Goal: Information Seeking & Learning: Check status

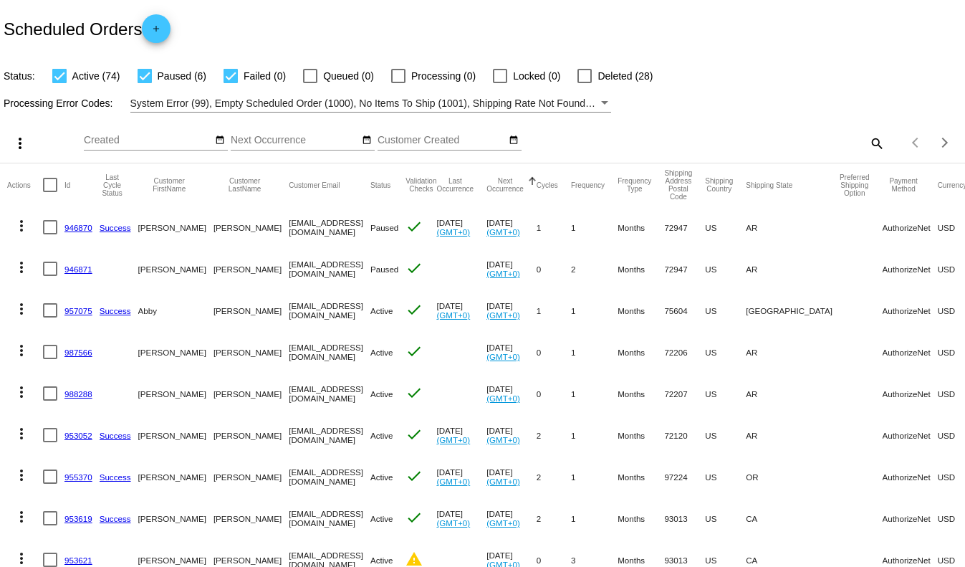
click at [878, 143] on mat-icon "search" at bounding box center [876, 143] width 17 height 22
click at [813, 133] on div "Search" at bounding box center [765, 137] width 241 height 28
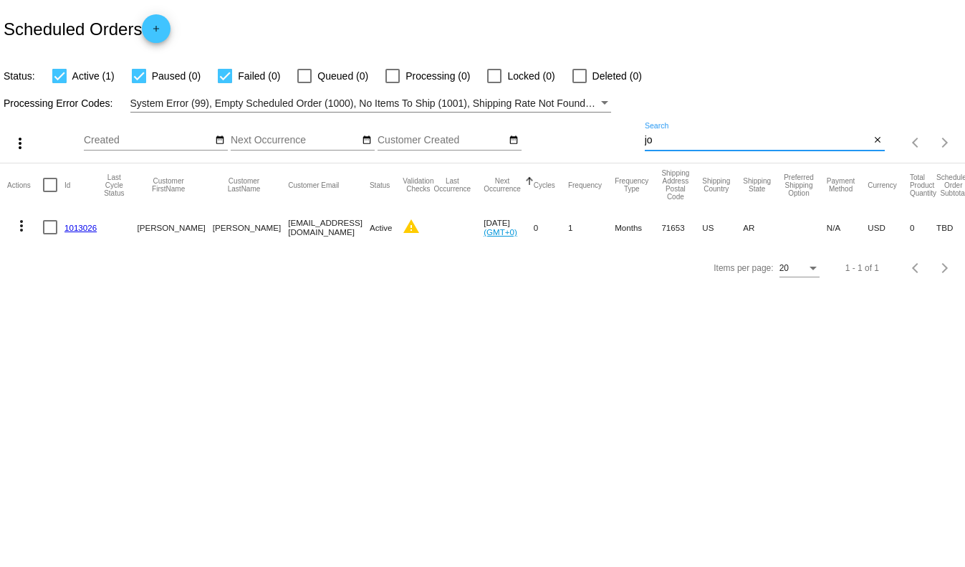
type input "j"
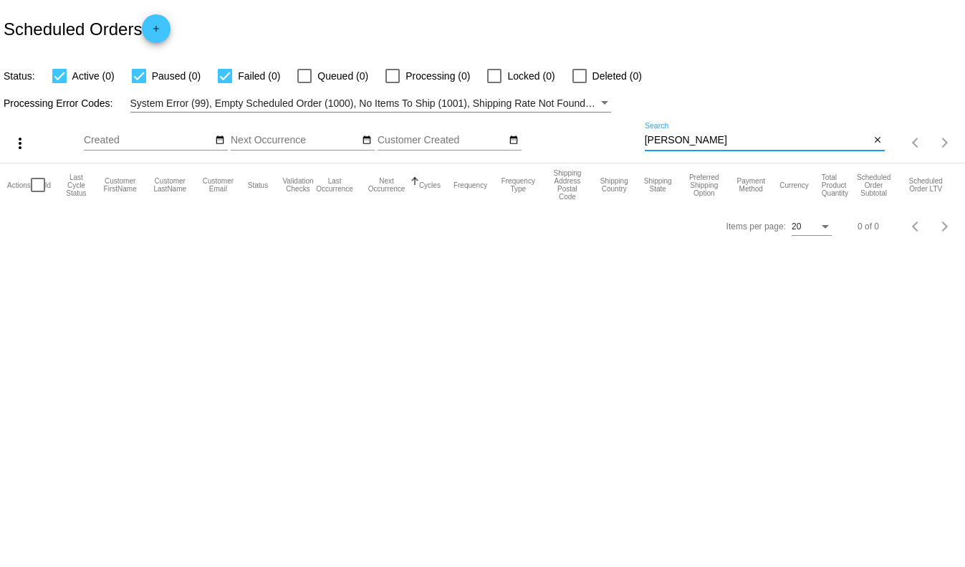
type input "christine"
click at [878, 145] on mat-icon "close" at bounding box center [878, 140] width 10 height 11
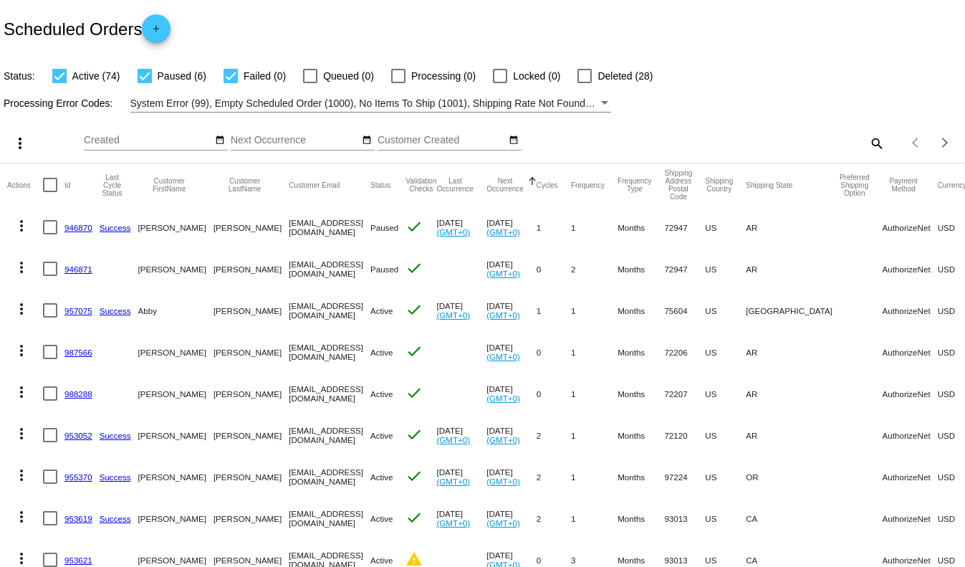
click at [877, 143] on mat-icon "search" at bounding box center [876, 143] width 17 height 22
click at [859, 138] on input "Search" at bounding box center [765, 140] width 241 height 11
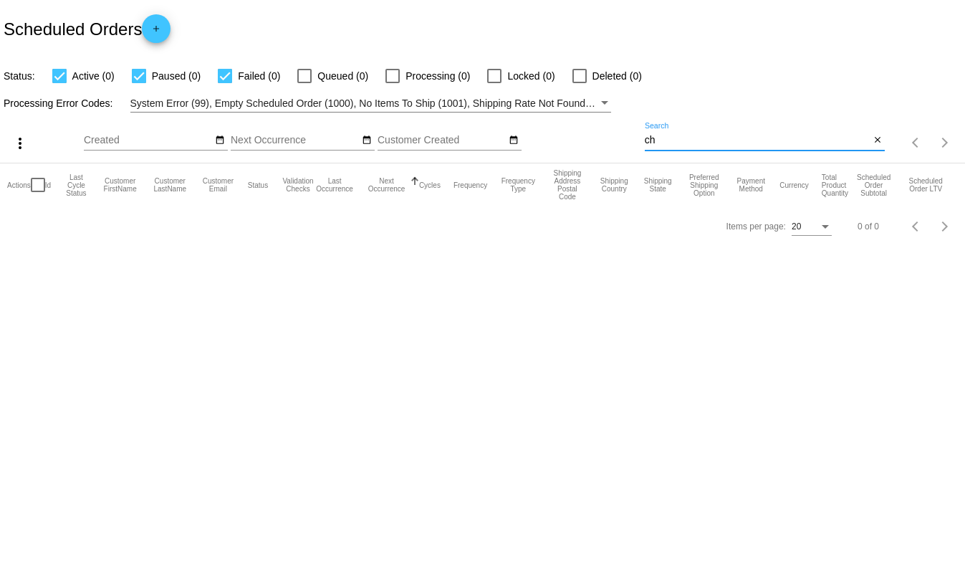
type input "c"
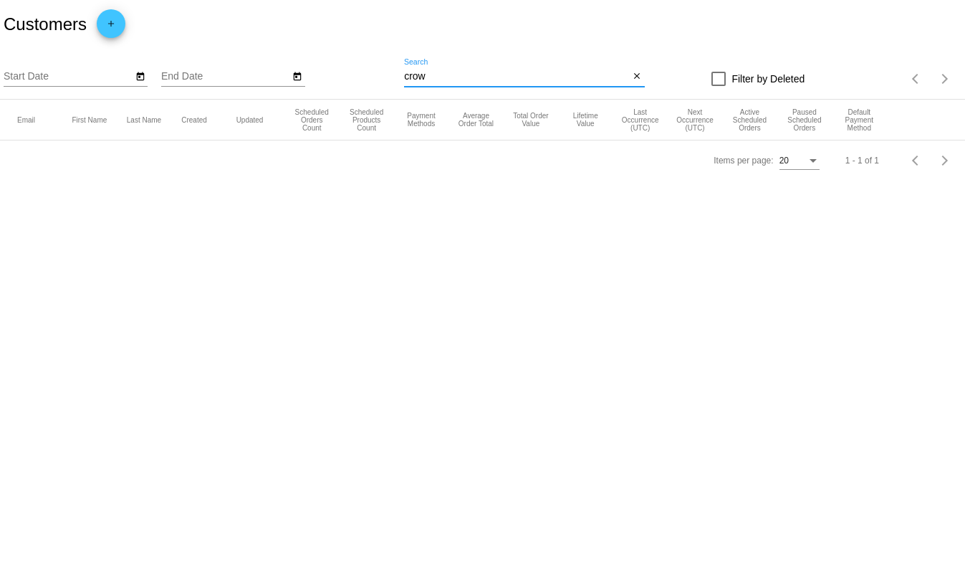
click at [469, 80] on input "crow" at bounding box center [517, 76] width 226 height 11
type input "c"
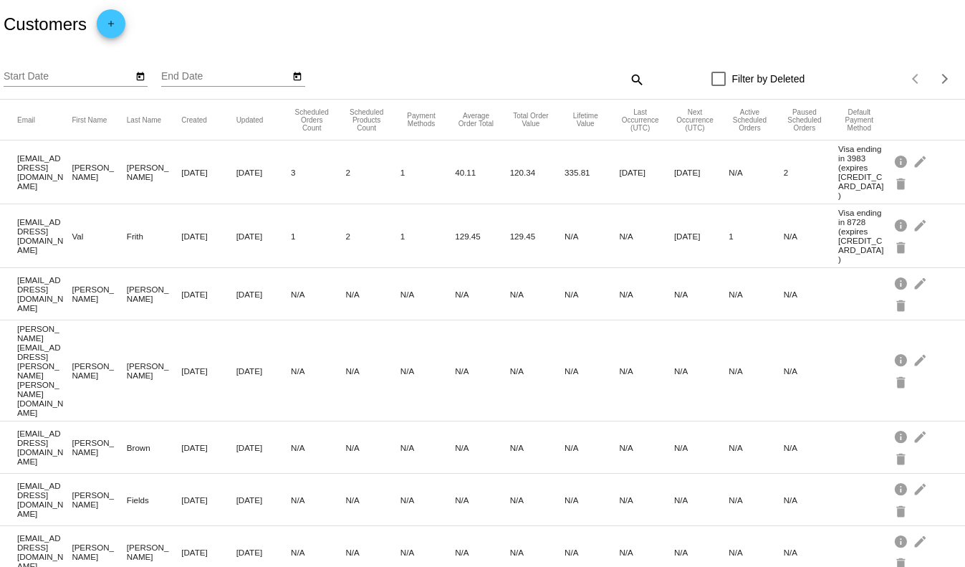
click at [634, 82] on mat-icon "search" at bounding box center [636, 79] width 17 height 22
click at [581, 78] on input "Search" at bounding box center [524, 76] width 241 height 11
type input "j"
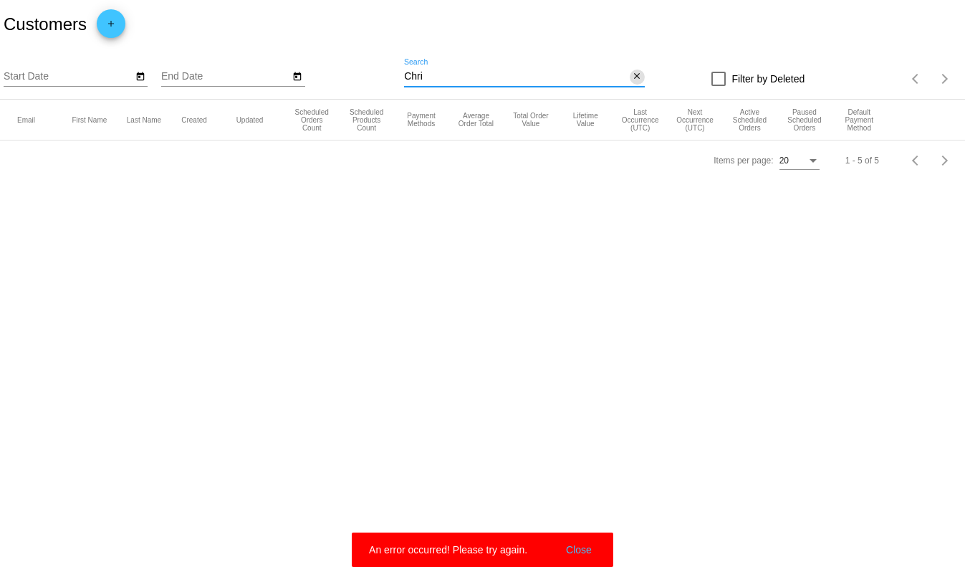
type input "Chri"
click at [637, 80] on mat-icon "close" at bounding box center [637, 76] width 10 height 11
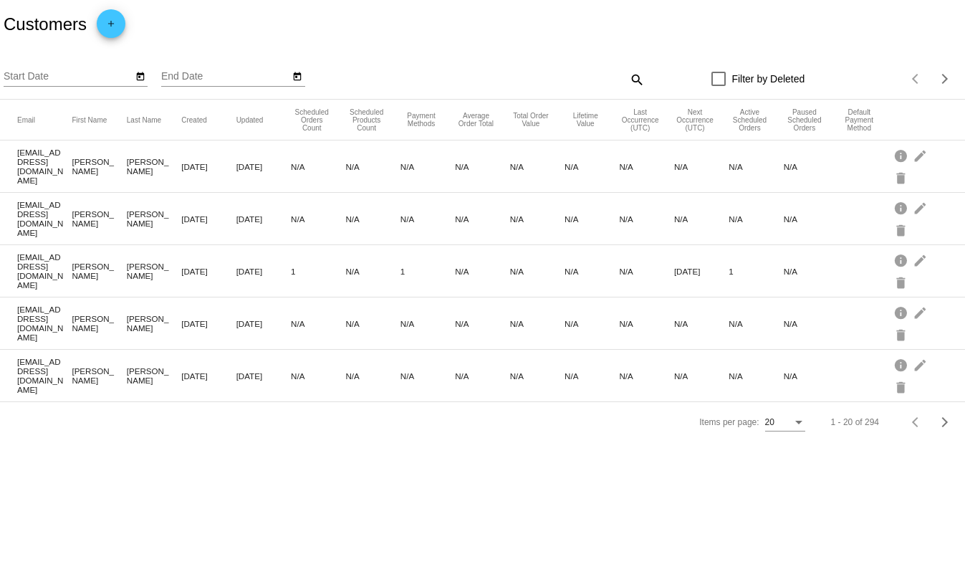
click at [637, 78] on mat-icon "search" at bounding box center [636, 79] width 17 height 22
click at [545, 75] on input "Search" at bounding box center [524, 76] width 241 height 11
type input "Johnson"
click at [638, 77] on mat-icon "close" at bounding box center [637, 76] width 10 height 11
click at [638, 77] on app-dashboard-customers "Customers add Start Date End Date search Filter by Deleted Items per page: 20 1…" at bounding box center [482, 221] width 965 height 442
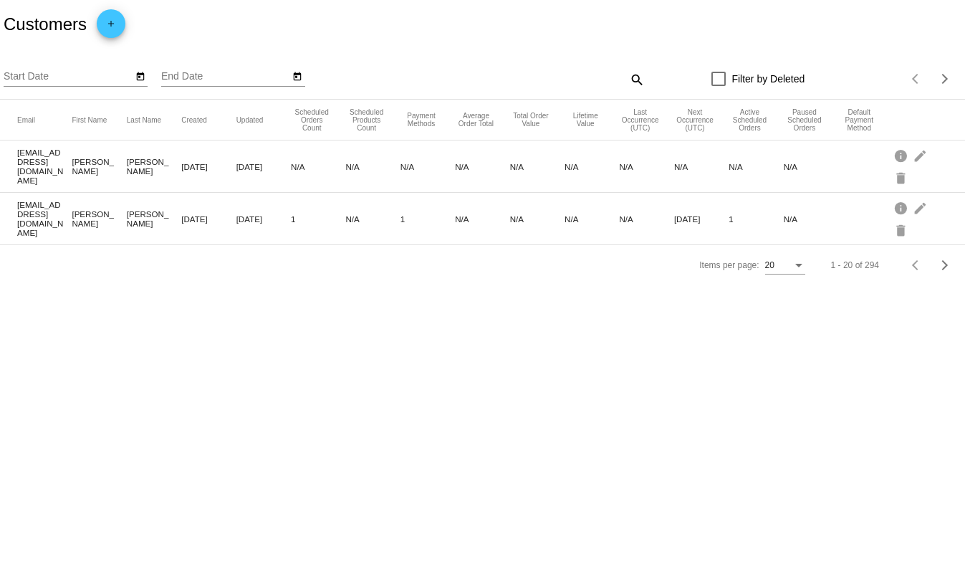
click at [638, 77] on mat-icon "search" at bounding box center [636, 79] width 17 height 22
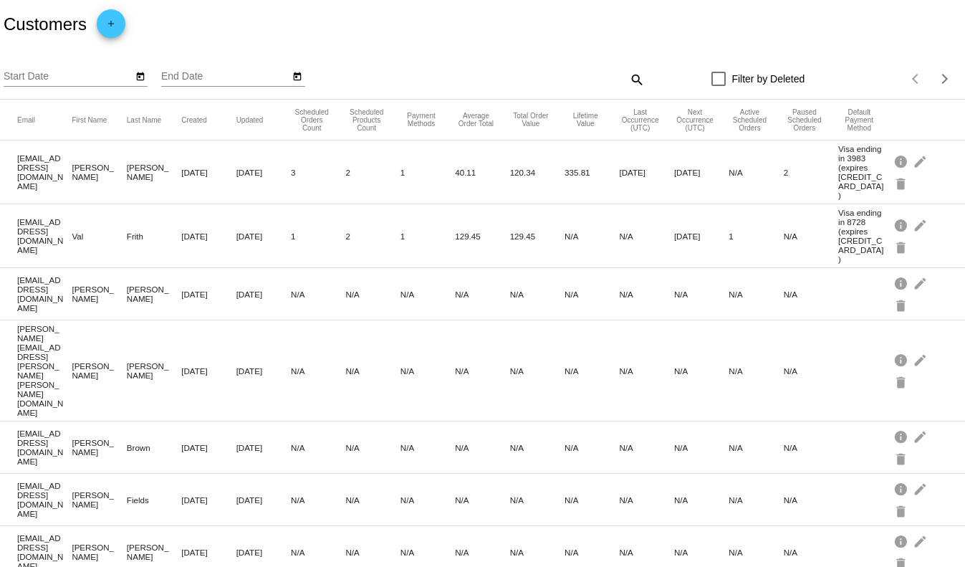
click at [637, 81] on mat-icon "search" at bounding box center [636, 79] width 17 height 22
click at [580, 82] on input "Search" at bounding box center [524, 76] width 241 height 11
type input "johnson"
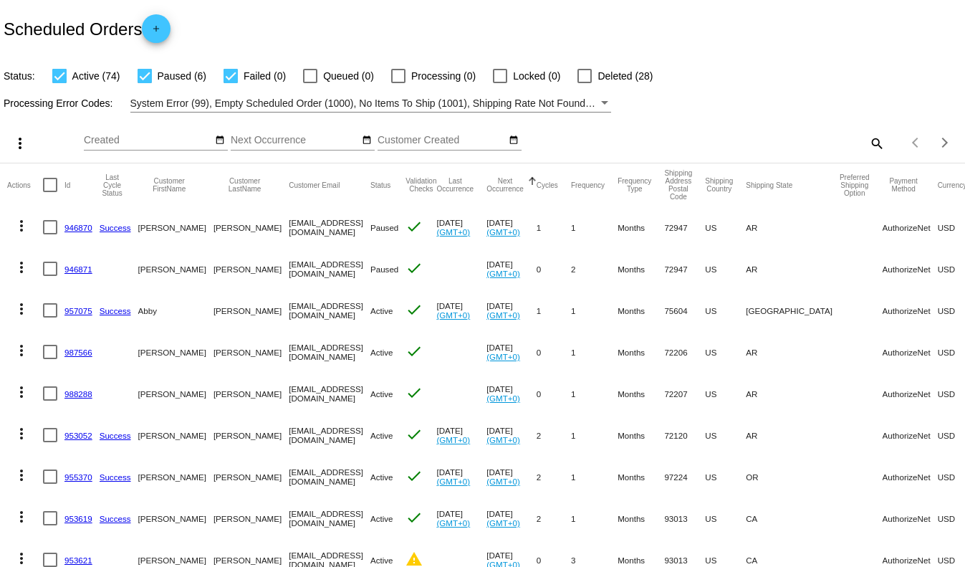
click at [879, 143] on mat-icon "search" at bounding box center [876, 143] width 17 height 22
click at [744, 145] on input "Search" at bounding box center [765, 140] width 241 height 11
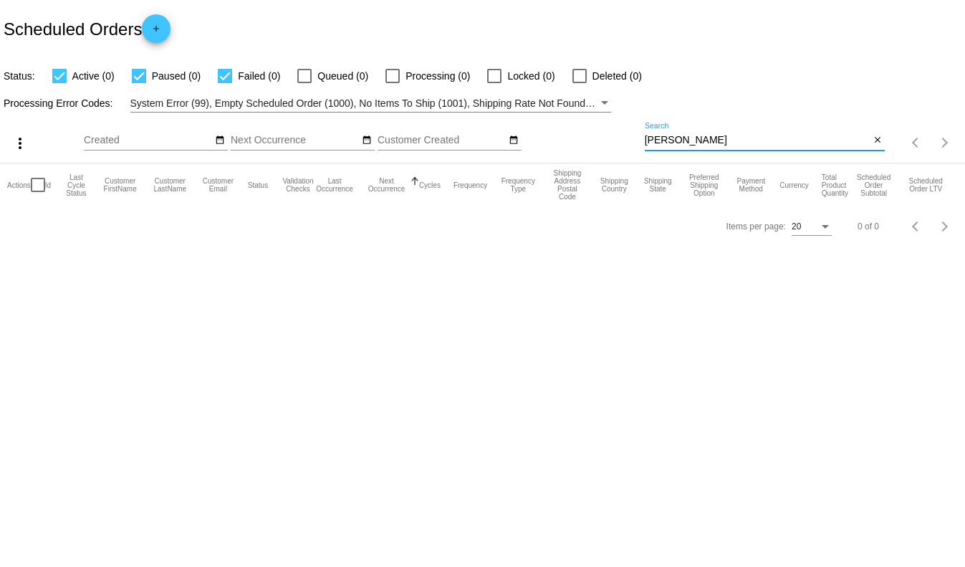
type input "[PERSON_NAME]"
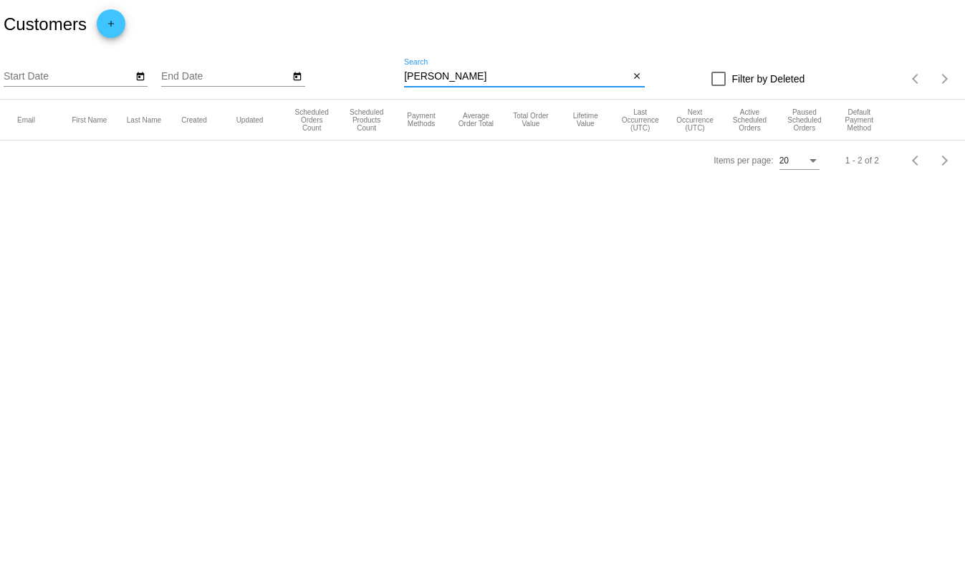
click at [522, 79] on input "johnson" at bounding box center [517, 76] width 226 height 11
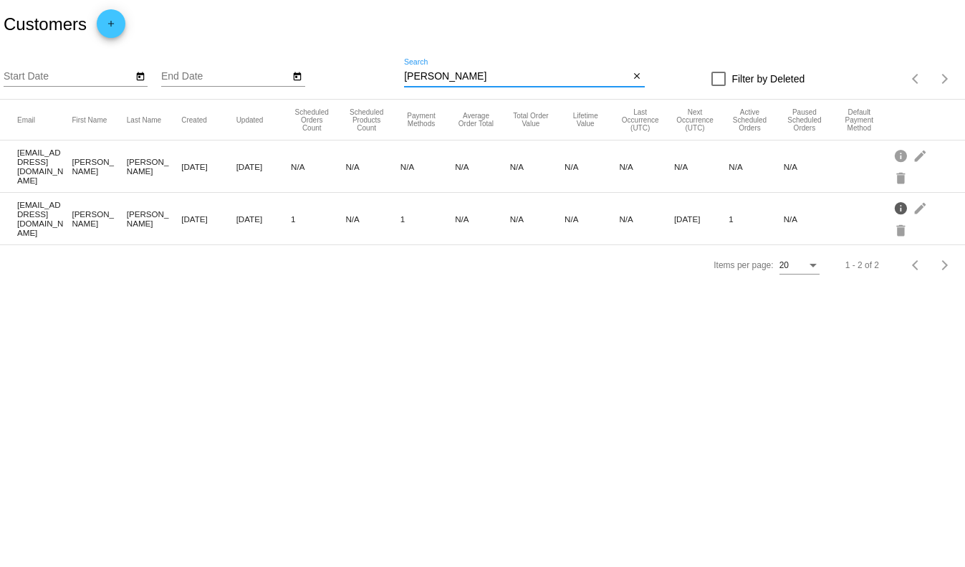
click at [900, 209] on mat-icon "info" at bounding box center [902, 207] width 17 height 22
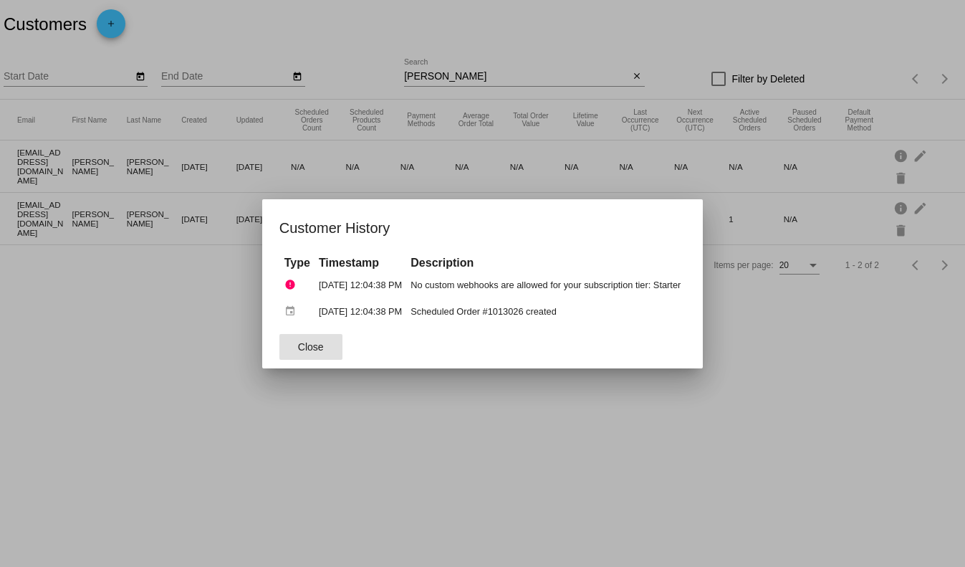
click at [298, 344] on span "Close" at bounding box center [311, 346] width 26 height 11
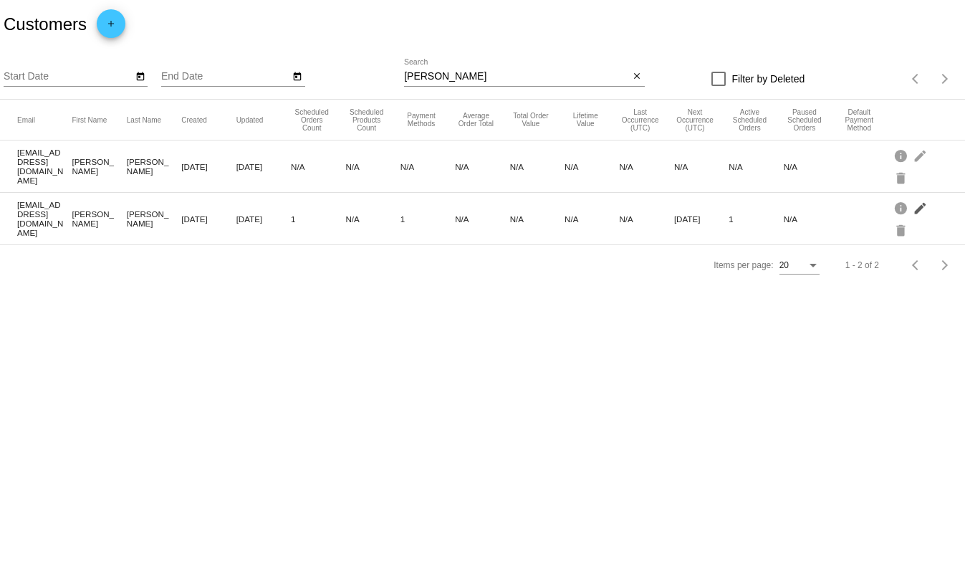
click at [920, 208] on mat-icon "edit" at bounding box center [921, 207] width 17 height 22
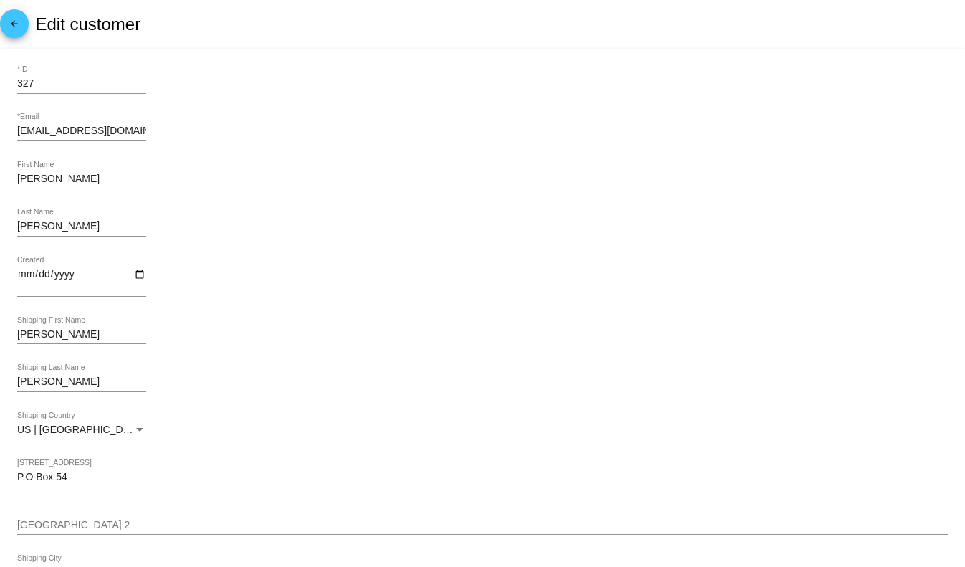
click at [9, 22] on mat-icon "arrow_back" at bounding box center [14, 27] width 17 height 17
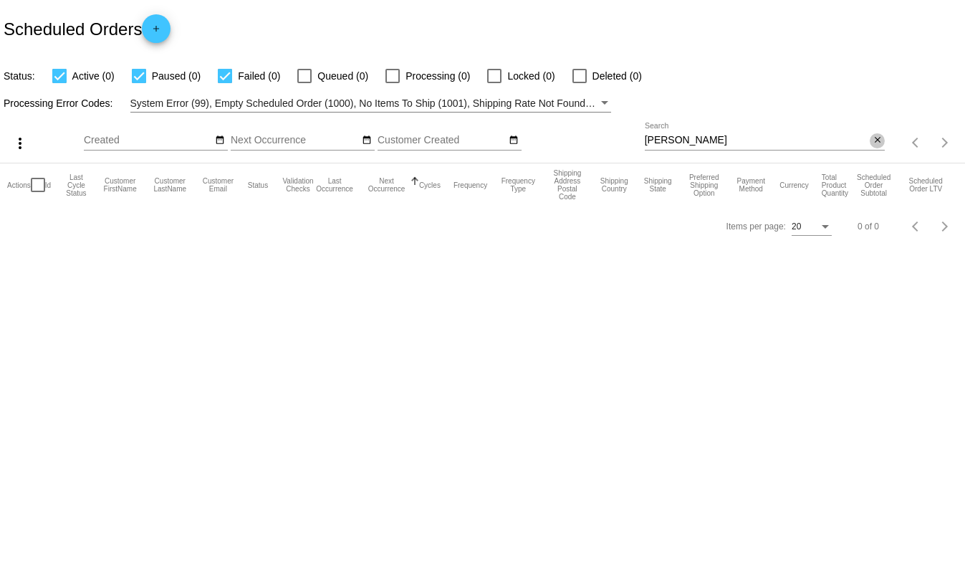
click at [878, 142] on mat-icon "close" at bounding box center [878, 140] width 10 height 11
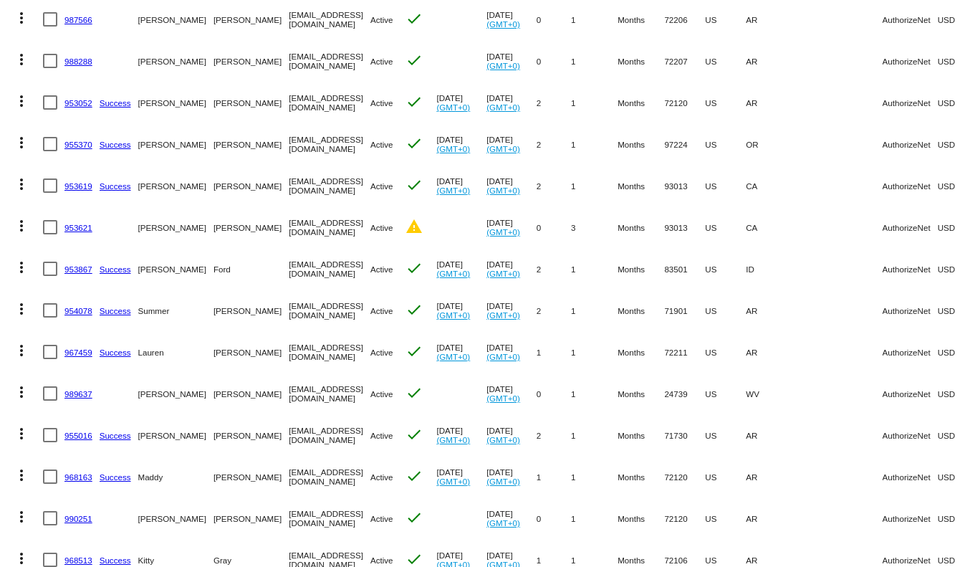
scroll to position [512, 0]
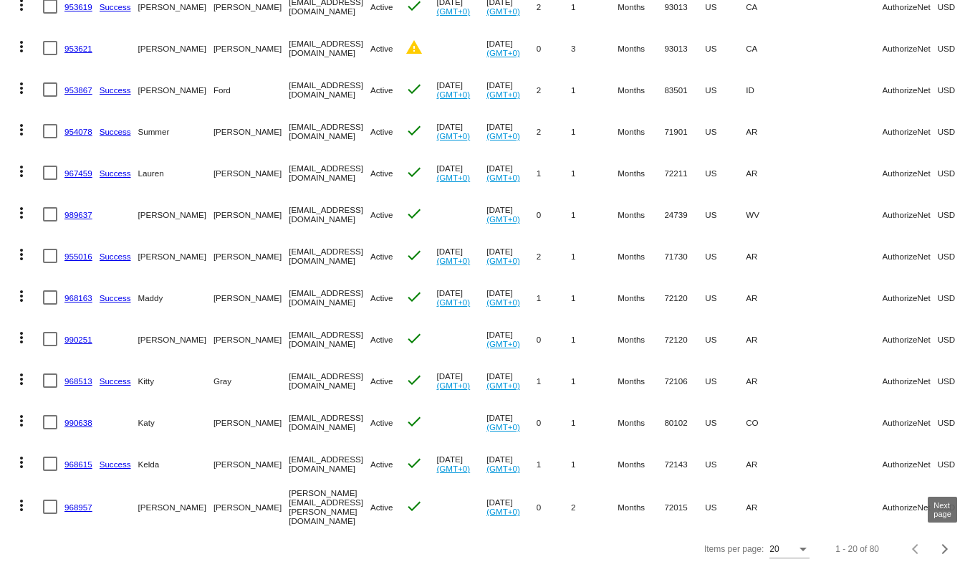
click at [945, 545] on div "Next page" at bounding box center [943, 549] width 10 height 10
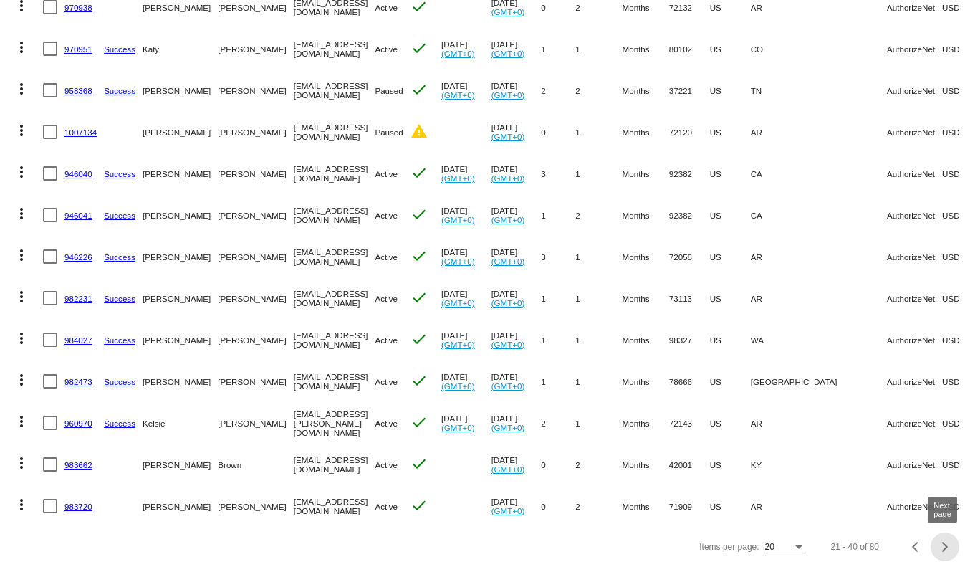
click at [945, 546] on div "Next page" at bounding box center [943, 547] width 10 height 10
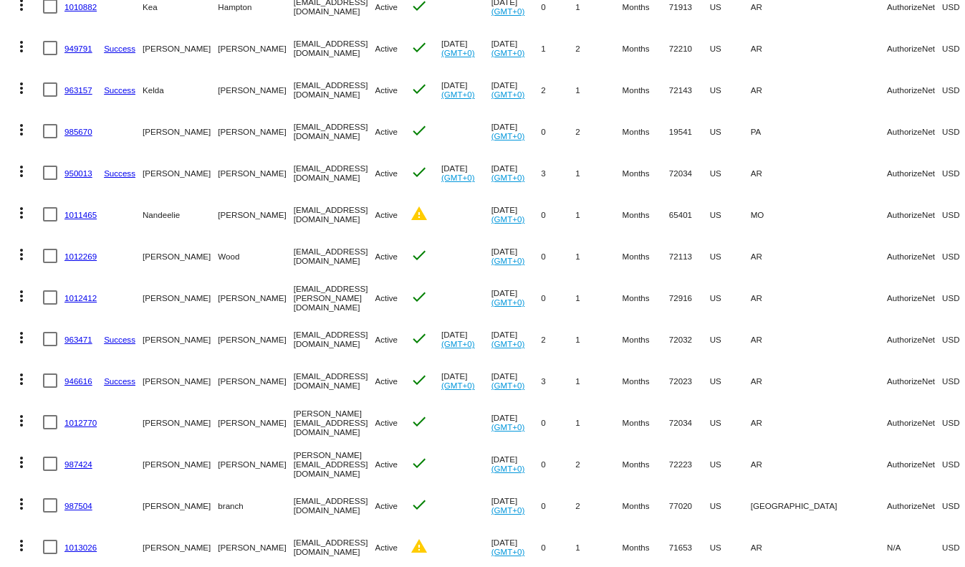
scroll to position [469, 0]
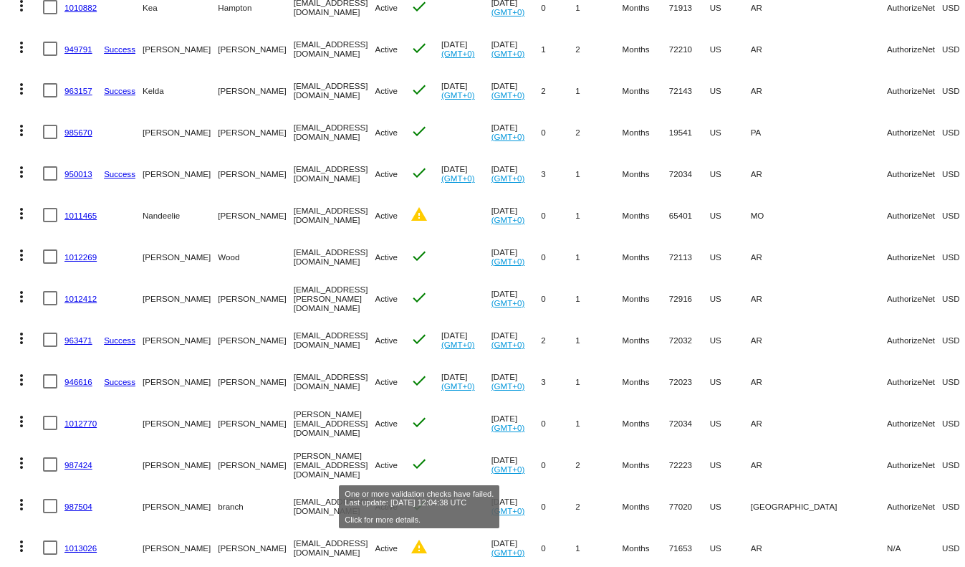
click at [421, 549] on mat-icon "warning" at bounding box center [419, 546] width 17 height 17
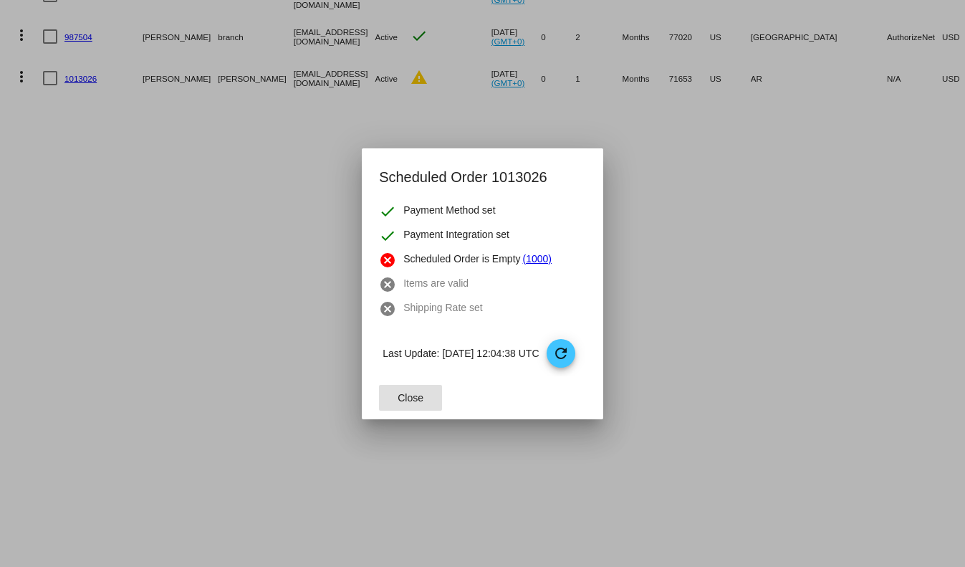
click at [409, 395] on span "Close" at bounding box center [411, 397] width 26 height 11
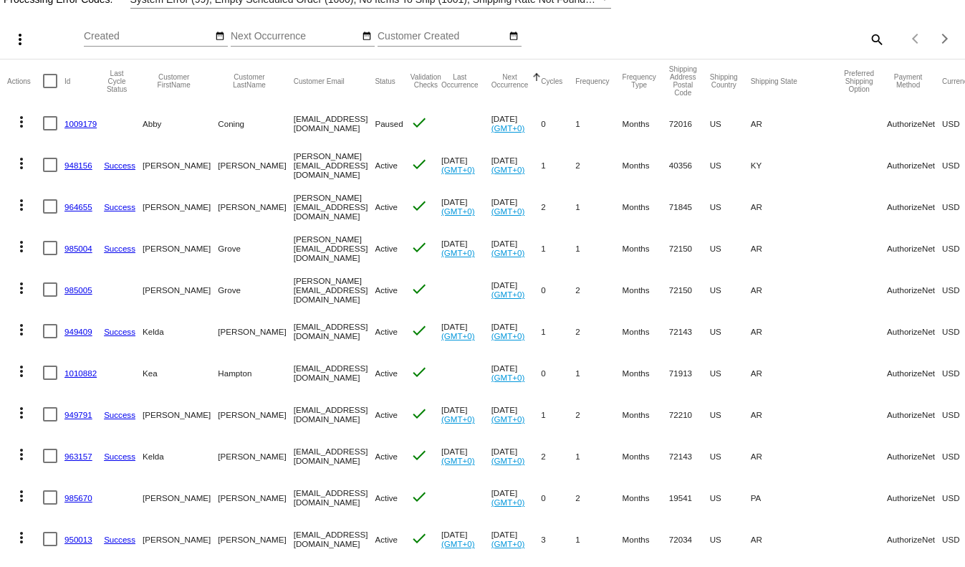
scroll to position [0, 0]
